Goal: Navigation & Orientation: Find specific page/section

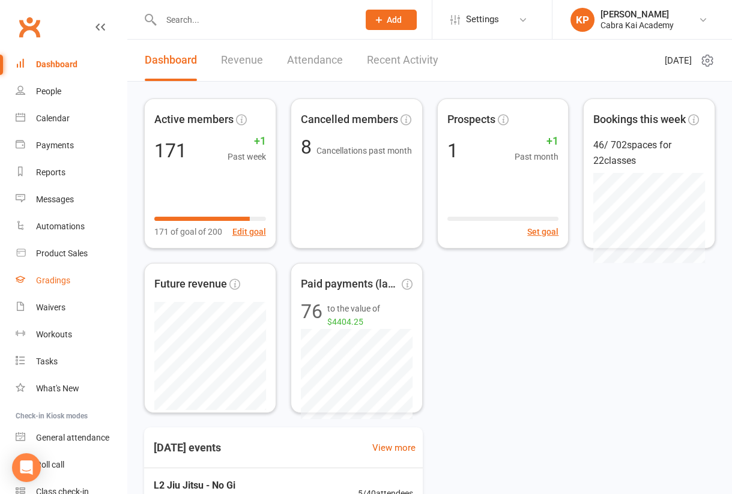
click at [47, 281] on div "Gradings" at bounding box center [53, 281] width 34 height 10
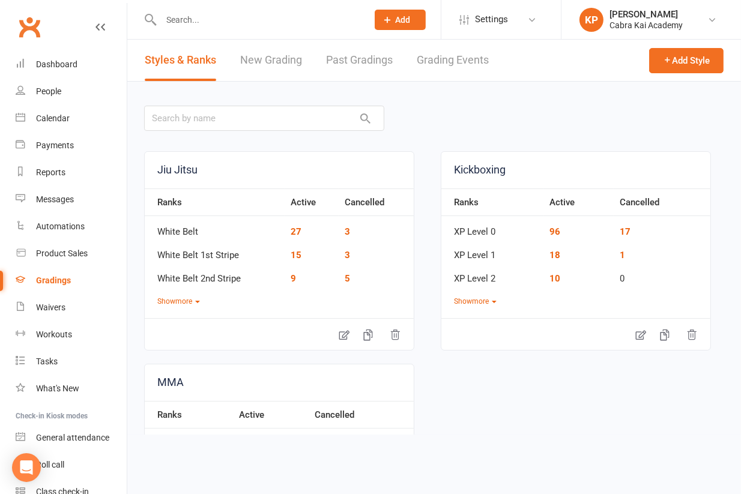
click at [189, 17] on input "text" at bounding box center [258, 19] width 202 height 17
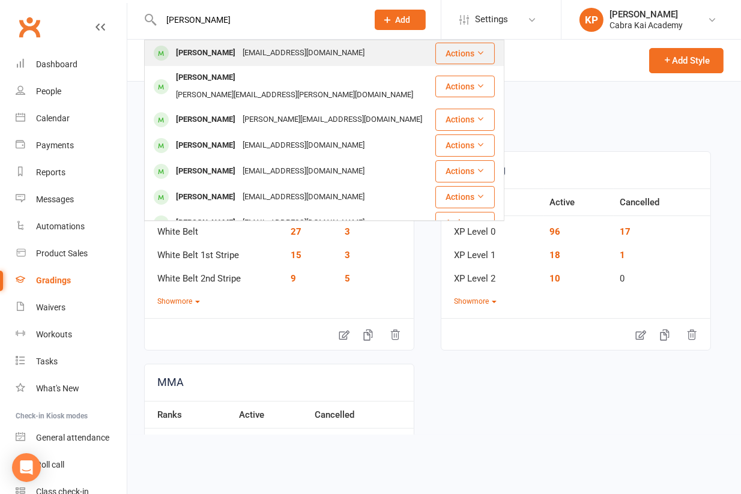
type input "[PERSON_NAME]"
click at [217, 54] on div "[PERSON_NAME]" at bounding box center [205, 52] width 67 height 17
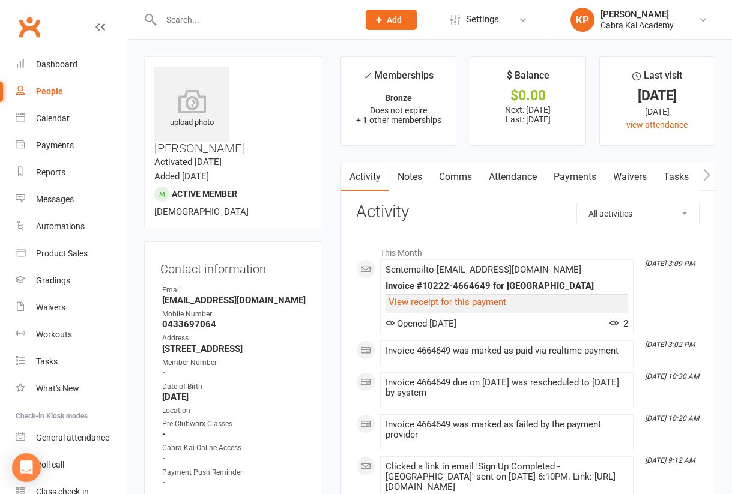
click at [573, 177] on link "Payments" at bounding box center [574, 177] width 59 height 28
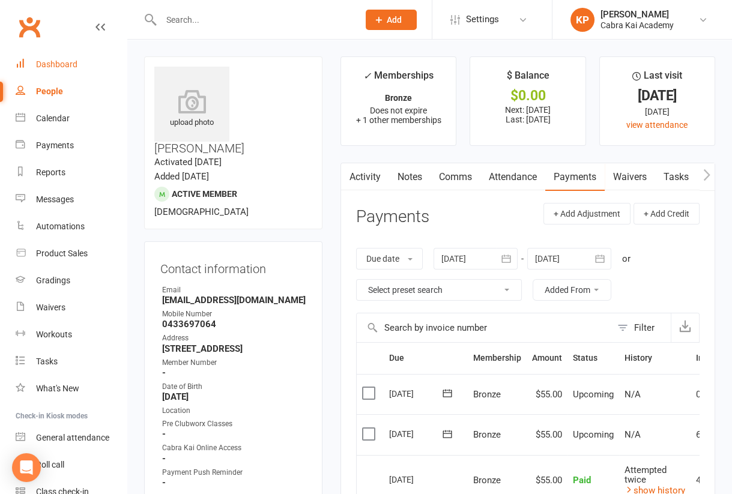
click at [74, 64] on div "Dashboard" at bounding box center [56, 64] width 41 height 10
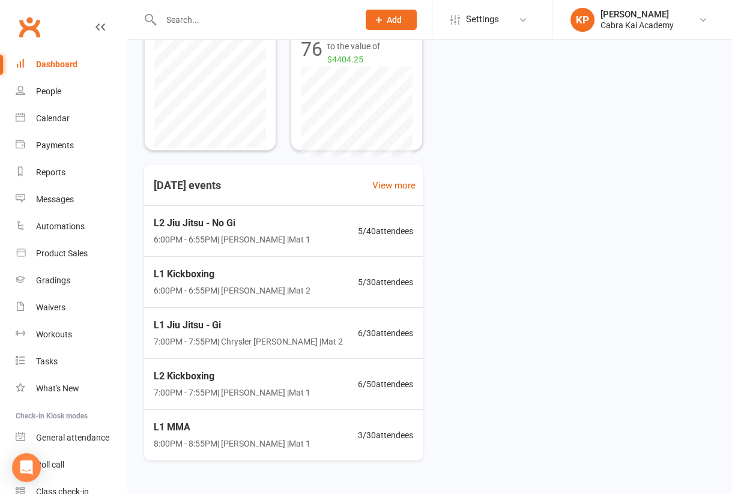
scroll to position [291, 0]
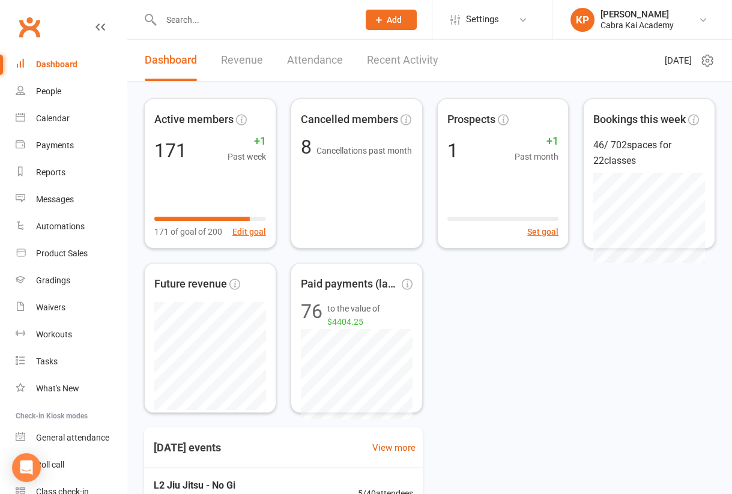
click at [551, 343] on div "Active members 171 +1 Past week 171 of goal of 200 Edit goal Cancelled members …" at bounding box center [429, 256] width 571 height 315
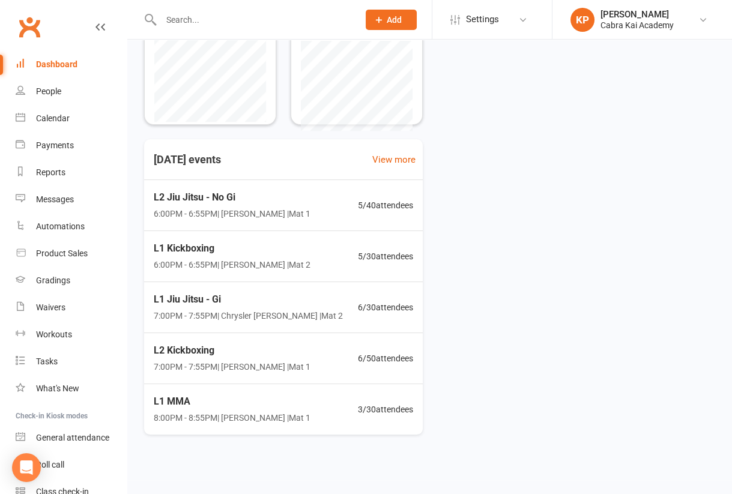
scroll to position [291, 0]
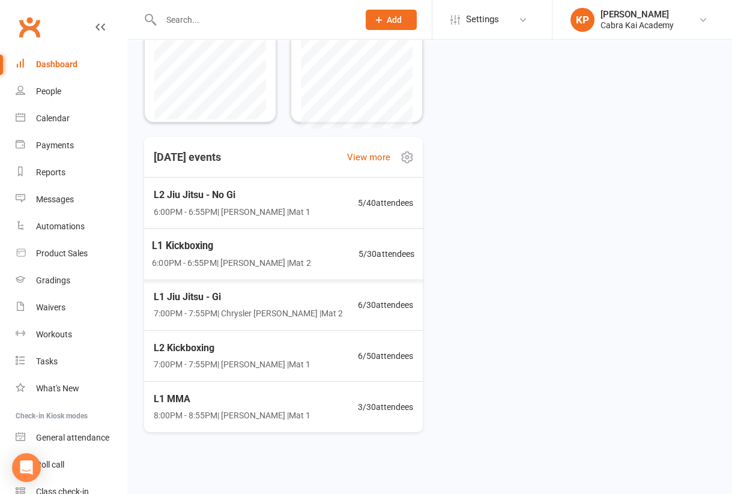
click at [297, 205] on div "L2 Jiu Jitsu - No Gi 6:00PM - 6:55PM | Anh Pham | Mat 1 5 / 40 attendees" at bounding box center [283, 203] width 288 height 51
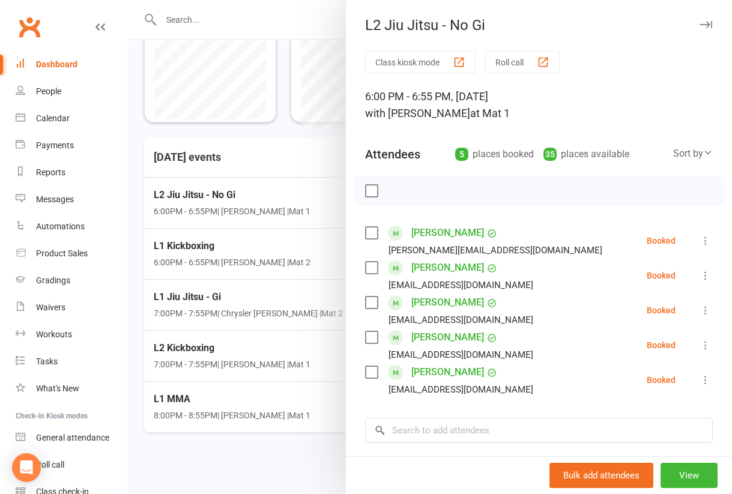
click at [135, 351] on div at bounding box center [429, 247] width 605 height 494
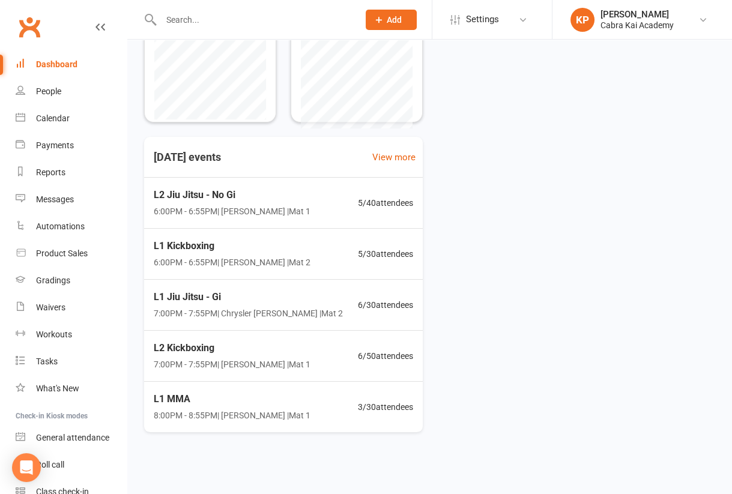
click at [238, 267] on span "6:00PM - 6:55PM | Kian Pham | Mat 2" at bounding box center [232, 262] width 157 height 13
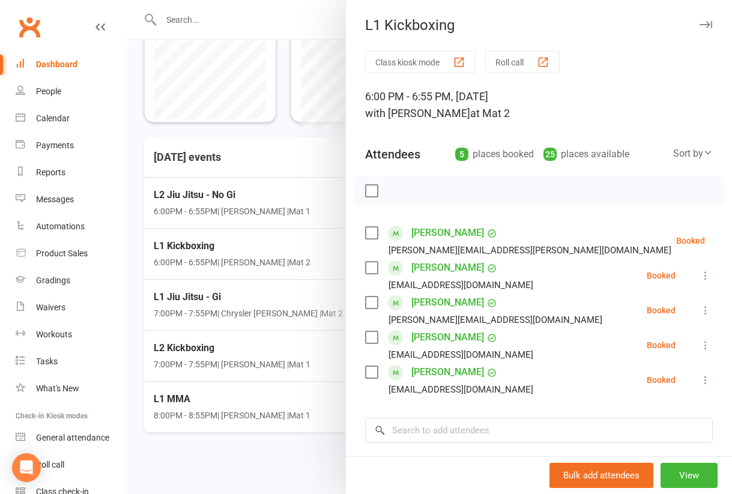
click at [288, 299] on div at bounding box center [429, 247] width 605 height 494
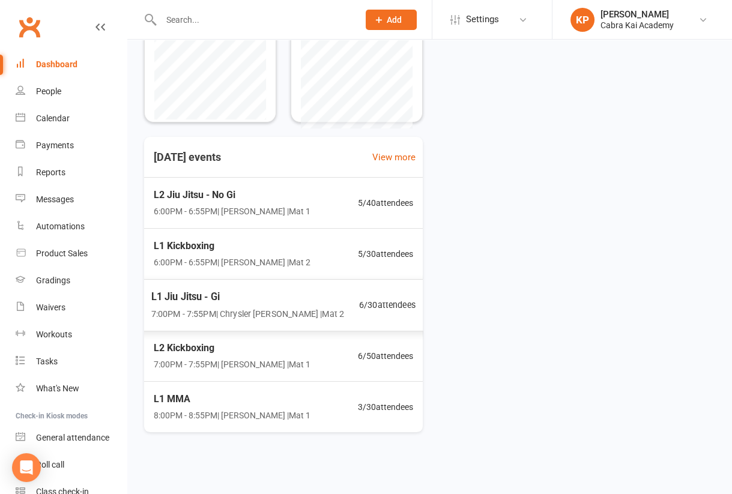
click at [256, 299] on span "L1 Jiu Jitsu - Gi" at bounding box center [247, 297] width 193 height 16
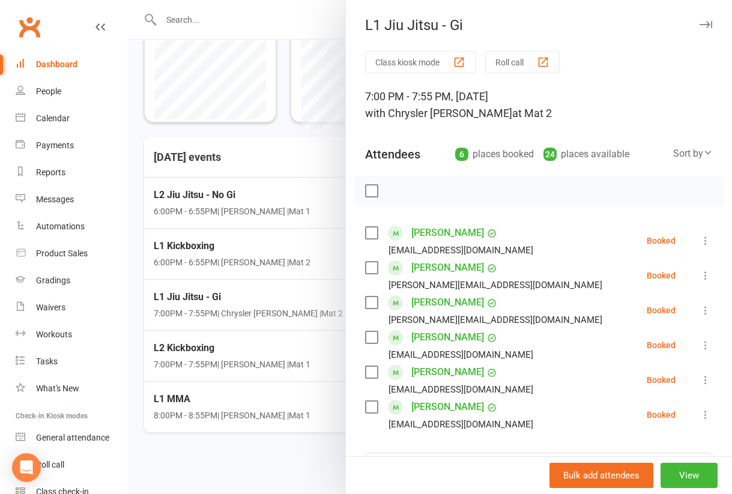
click at [139, 307] on div at bounding box center [429, 247] width 605 height 494
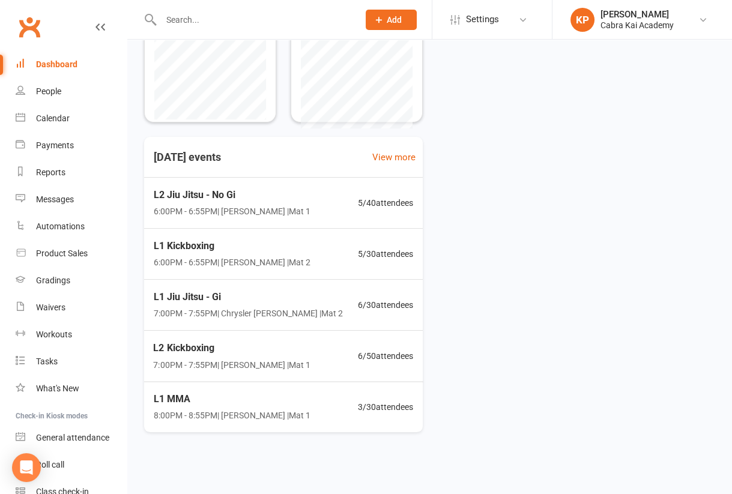
click at [250, 358] on span "7:00PM - 7:55PM | Kian Pham | Mat 1" at bounding box center [231, 364] width 157 height 13
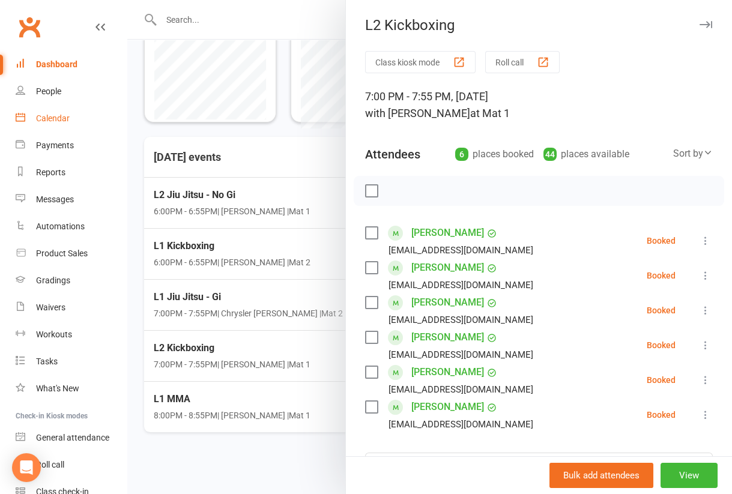
click at [59, 117] on div "Calendar" at bounding box center [53, 119] width 34 height 10
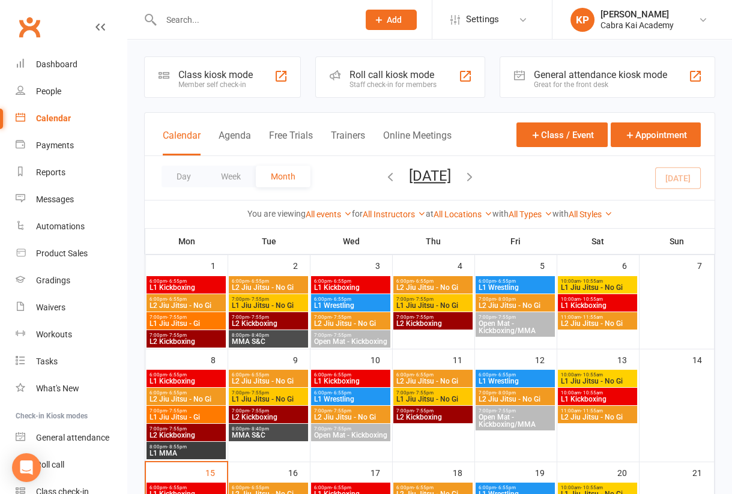
click at [597, 396] on span "L1 Kickboxing" at bounding box center [597, 399] width 74 height 7
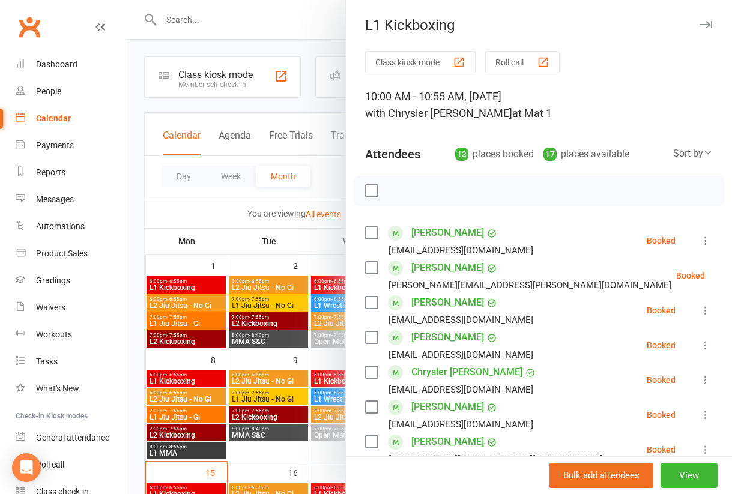
click at [365, 190] on label at bounding box center [371, 191] width 12 height 12
click at [392, 190] on icon "button" at bounding box center [398, 190] width 13 height 13
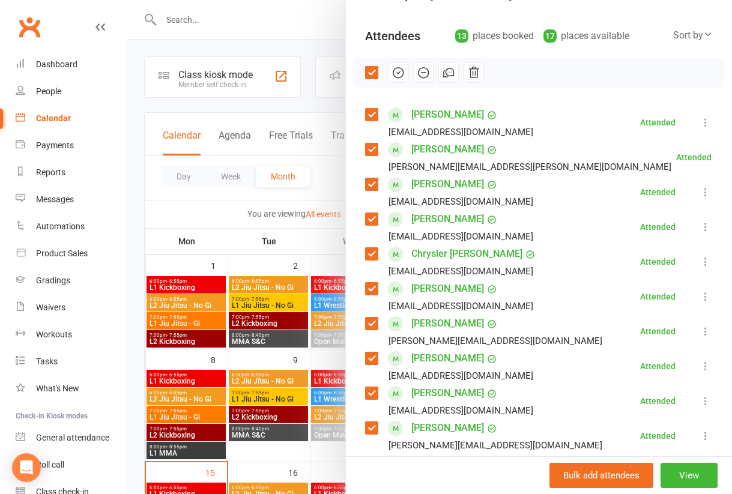
scroll to position [120, 0]
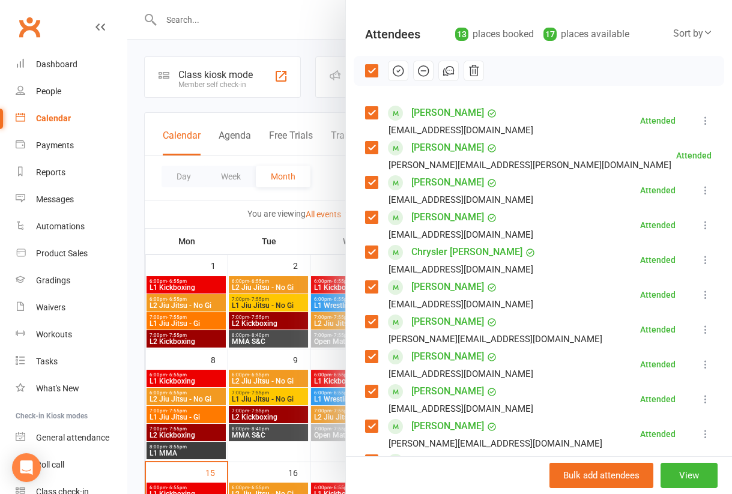
click at [135, 161] on div at bounding box center [429, 247] width 605 height 494
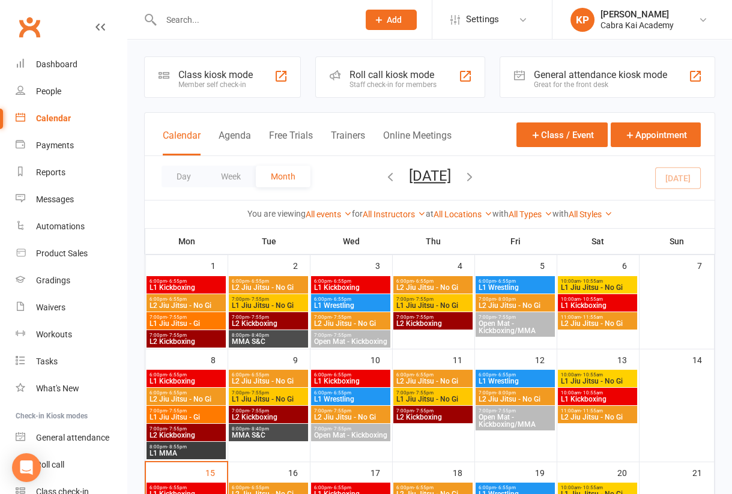
click at [582, 317] on span "- 11:55am" at bounding box center [592, 317] width 22 height 5
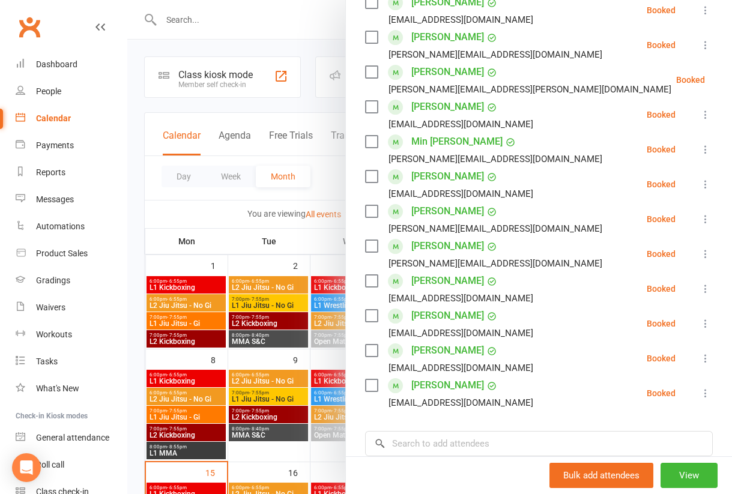
scroll to position [60, 0]
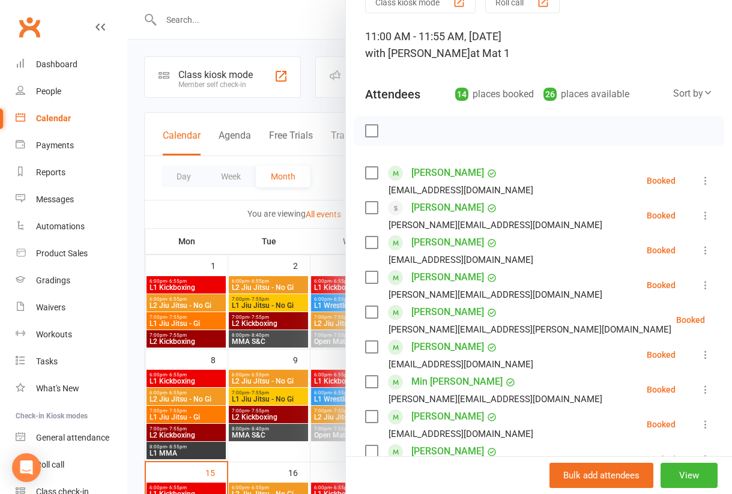
click at [174, 208] on div at bounding box center [429, 247] width 605 height 494
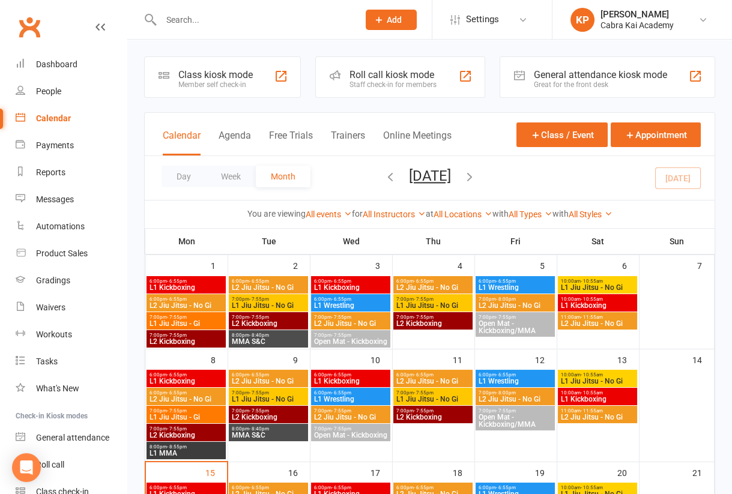
click at [591, 375] on span "- 10:55am" at bounding box center [592, 374] width 22 height 5
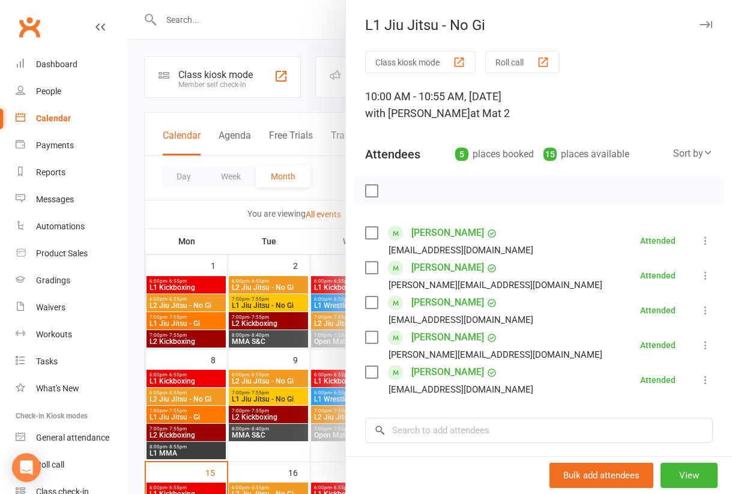
click at [136, 211] on div at bounding box center [429, 247] width 605 height 494
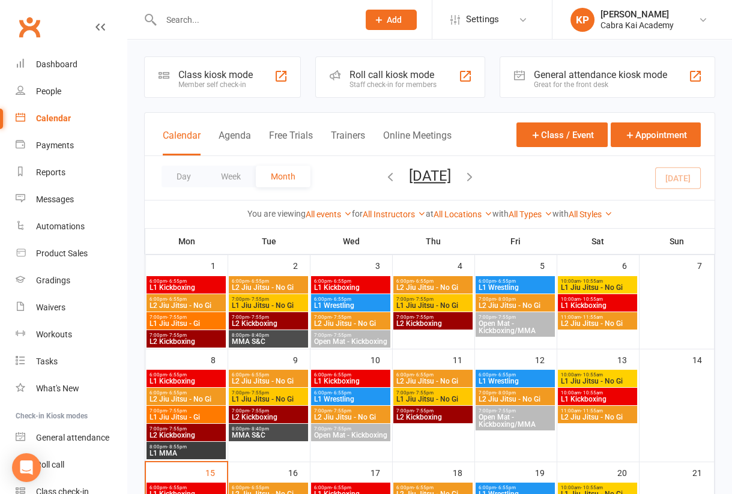
click at [591, 415] on span "L2 Jiu Jitsu - No Gi" at bounding box center [597, 417] width 74 height 7
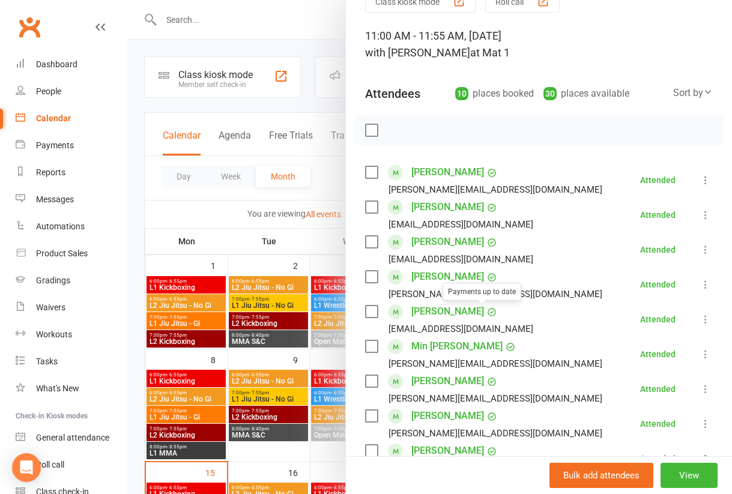
scroll to position [180, 0]
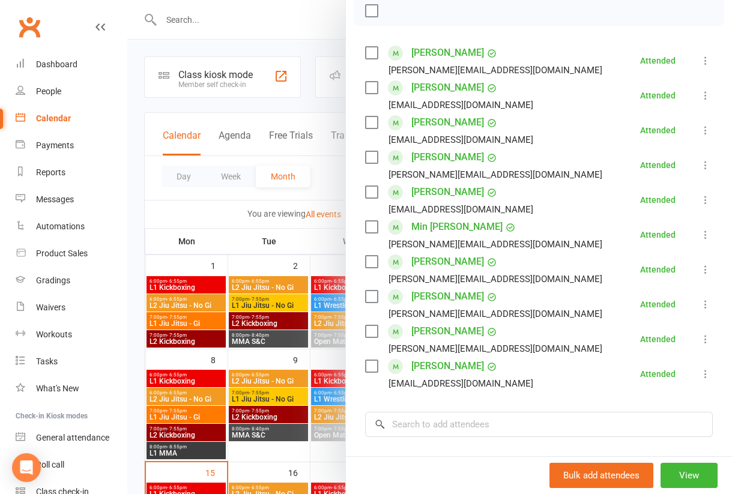
click at [136, 262] on div at bounding box center [429, 247] width 605 height 494
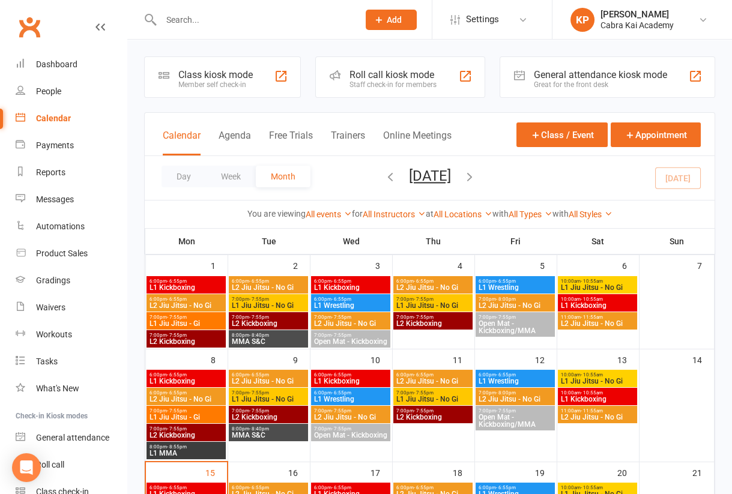
click at [580, 302] on span "L1 Kickboxing" at bounding box center [597, 305] width 74 height 7
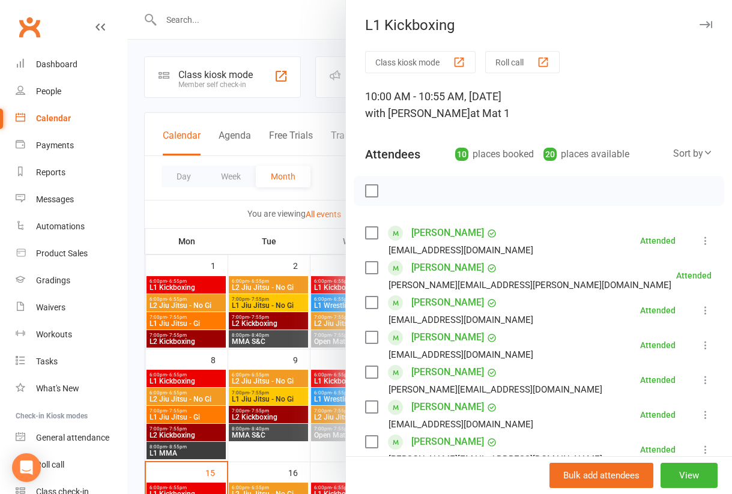
click at [135, 230] on div at bounding box center [429, 247] width 605 height 494
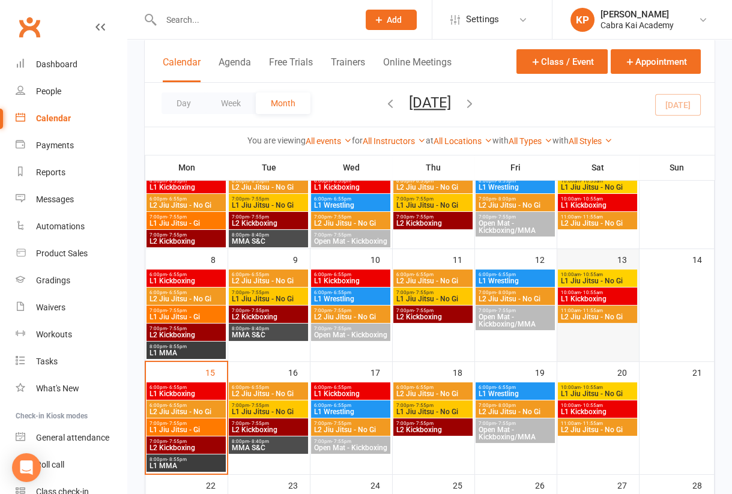
scroll to position [120, 0]
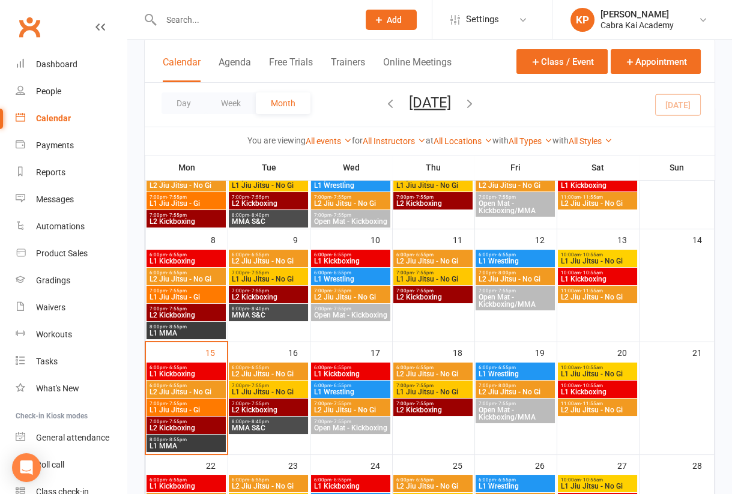
click at [590, 276] on span "L1 Kickboxing" at bounding box center [597, 279] width 74 height 7
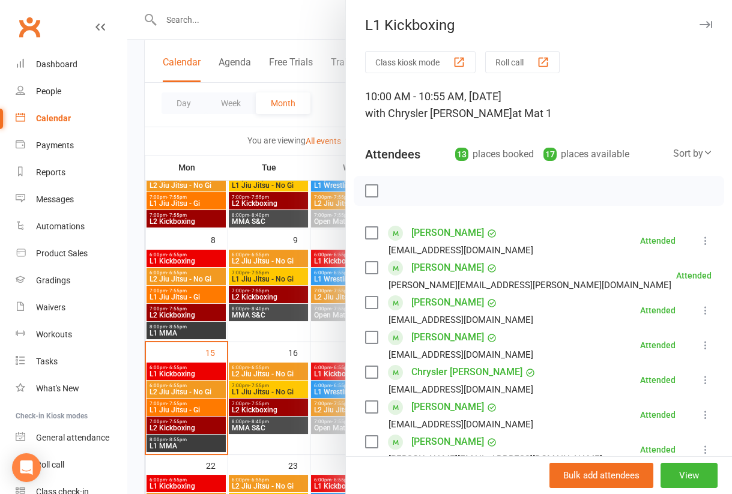
click at [137, 217] on div at bounding box center [429, 247] width 605 height 494
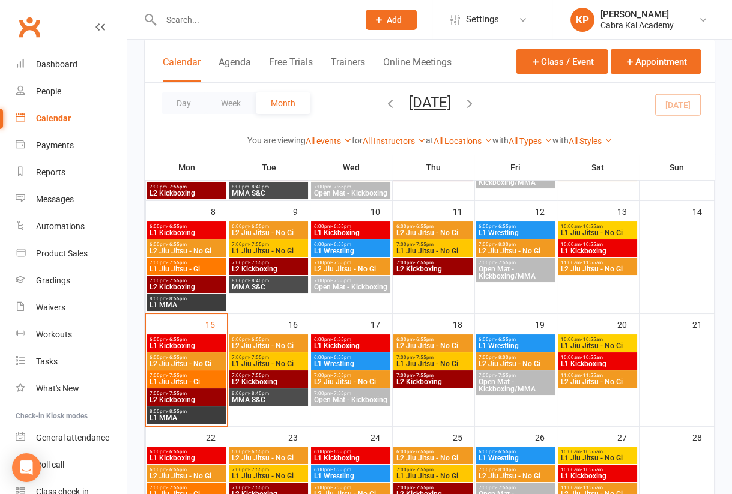
scroll to position [180, 0]
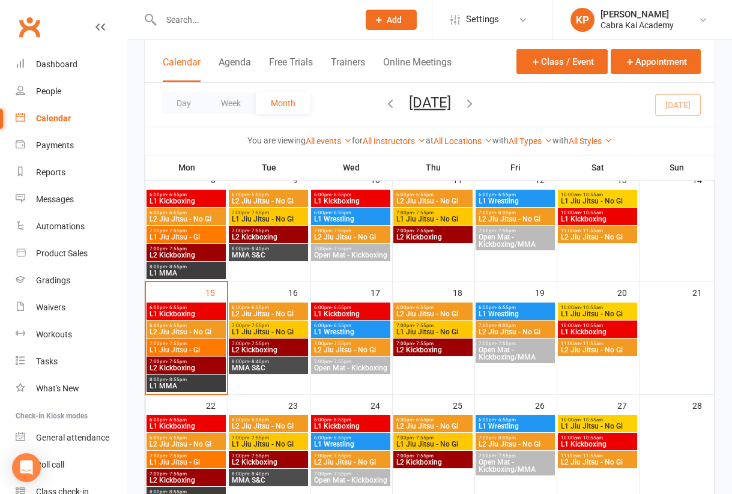
click at [594, 349] on span "L2 Jiu Jitsu - No Gi" at bounding box center [597, 350] width 74 height 7
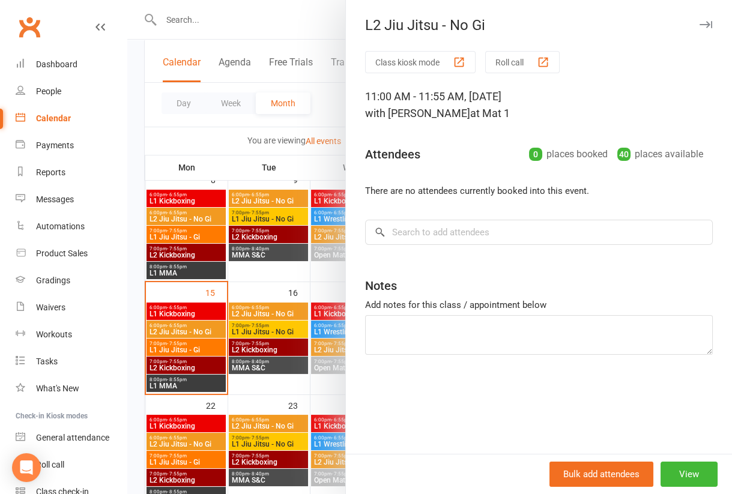
click at [140, 181] on div at bounding box center [429, 247] width 605 height 494
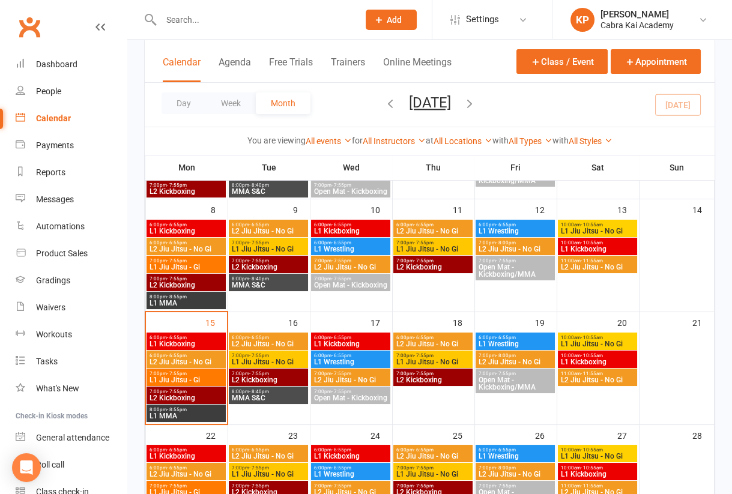
scroll to position [120, 0]
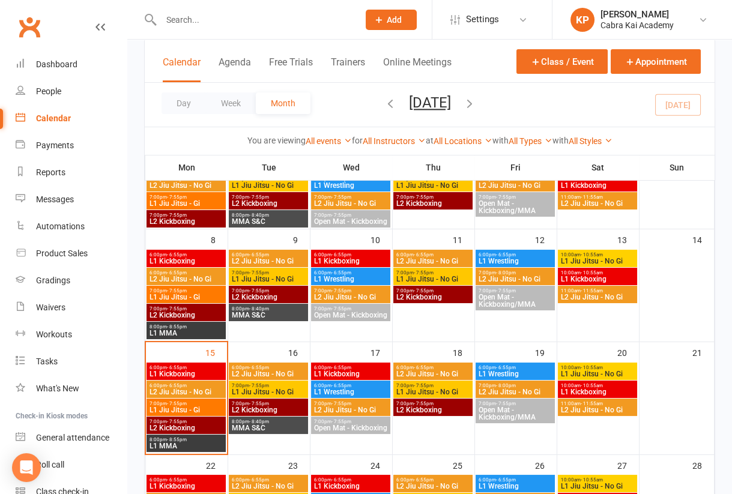
click at [609, 302] on div "11:00am - 11:55am L2 Jiu Jitsu - No Gi" at bounding box center [597, 294] width 79 height 17
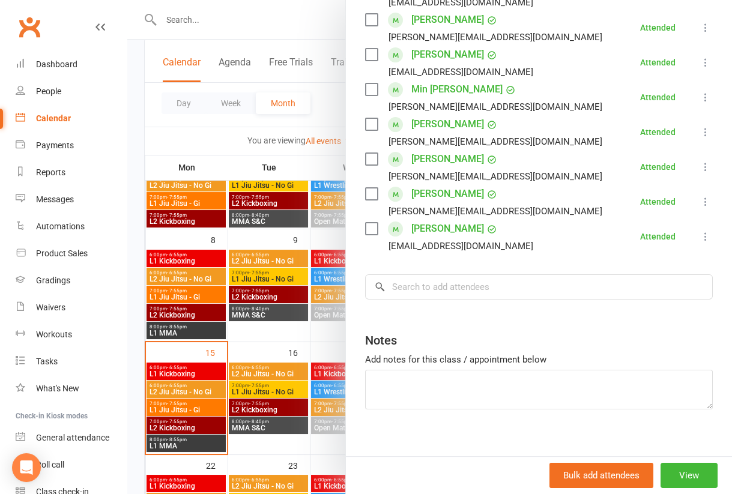
scroll to position [329, 0]
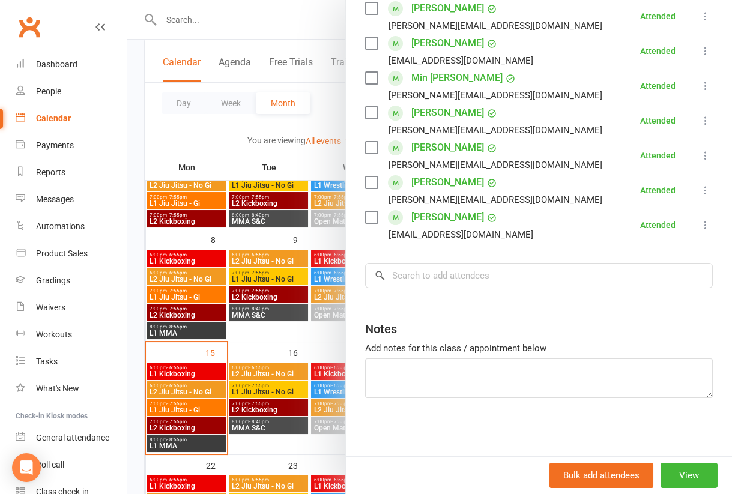
click at [134, 305] on div at bounding box center [429, 247] width 605 height 494
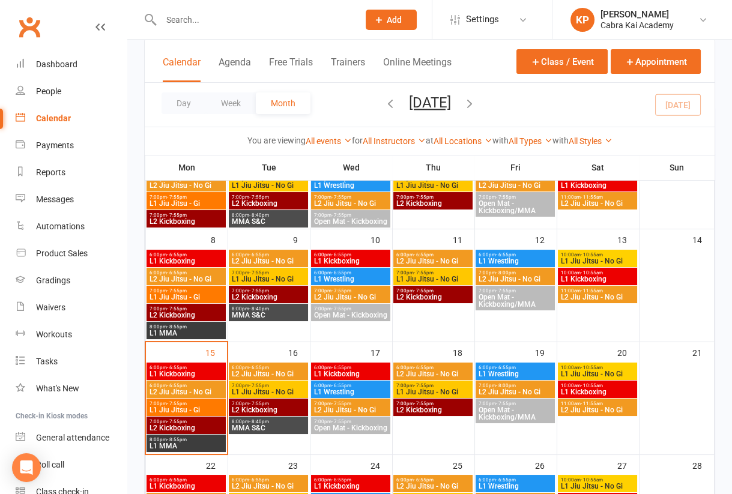
click at [588, 375] on span "L1 Jiu Jitsu - No Gi" at bounding box center [597, 374] width 74 height 7
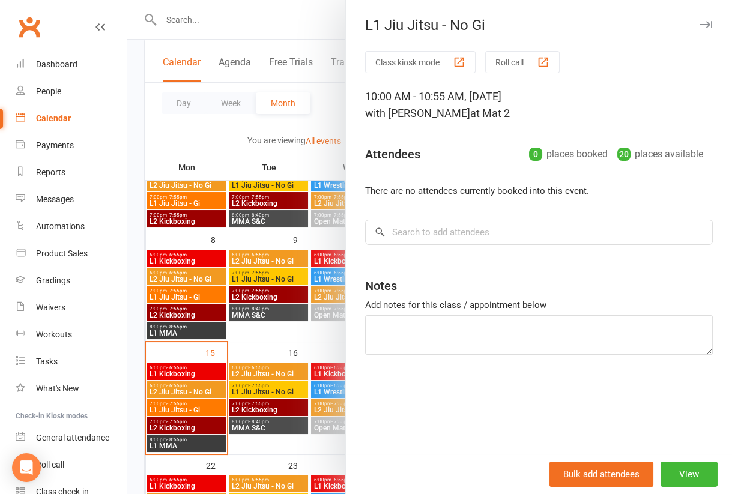
click at [133, 195] on div at bounding box center [429, 247] width 605 height 494
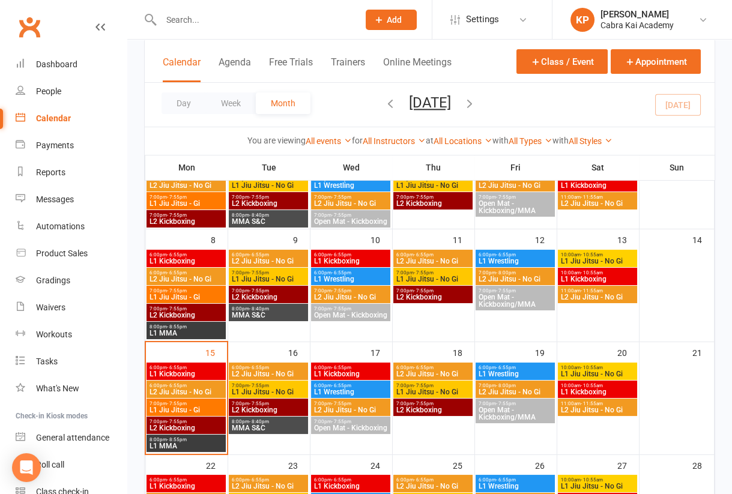
click at [599, 389] on span "L1 Kickboxing" at bounding box center [597, 392] width 74 height 7
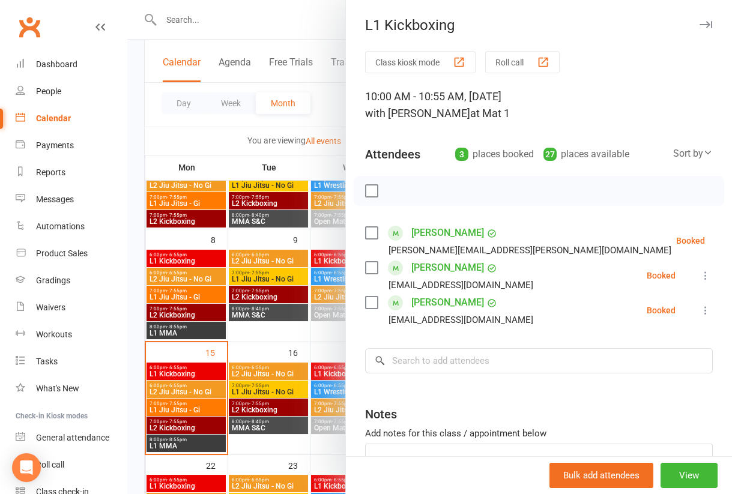
click at [135, 220] on div at bounding box center [429, 247] width 605 height 494
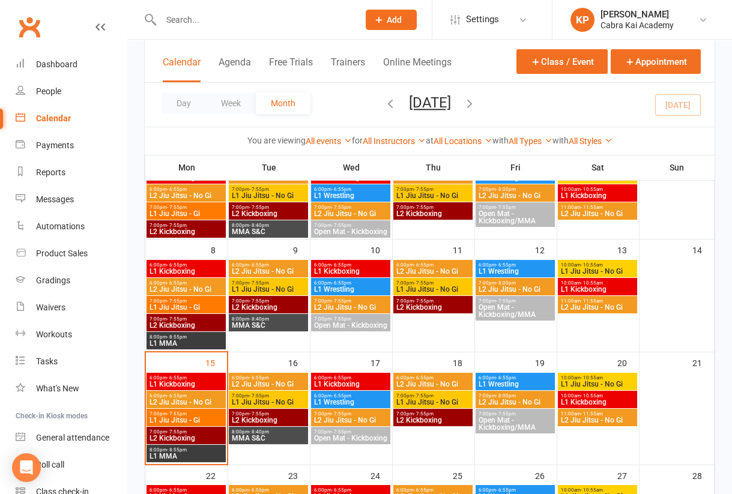
scroll to position [30, 0]
